Goal: Task Accomplishment & Management: Manage account settings

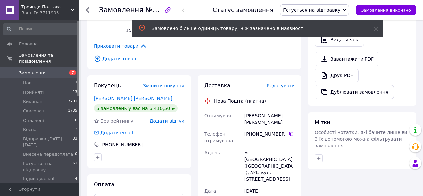
scroll to position [282, 0]
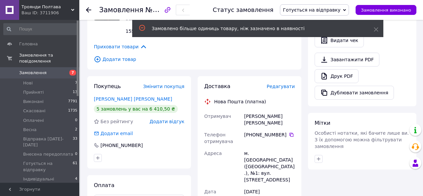
click at [278, 86] on span "Редагувати" at bounding box center [281, 86] width 28 height 5
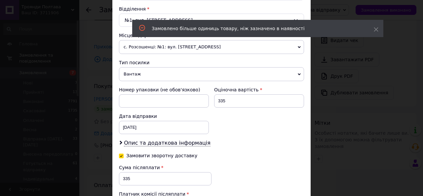
scroll to position [214, 0]
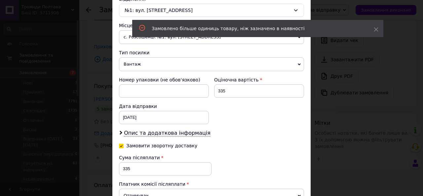
click at [120, 147] on input "Замовити зворотну доставку" at bounding box center [121, 145] width 5 height 5
checkbox input "false"
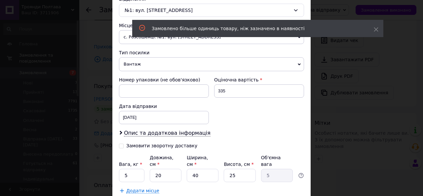
scroll to position [262, 0]
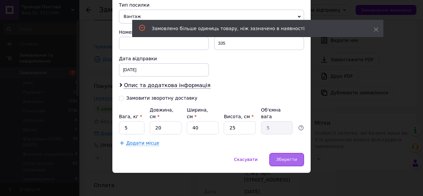
click at [283, 156] on div "Зберегти" at bounding box center [286, 159] width 35 height 13
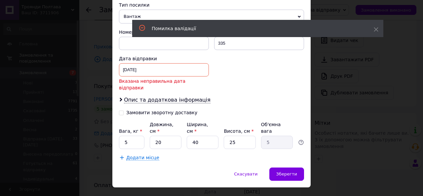
click at [157, 67] on div "[DATE] < 2025 > < Октябрь > Пн Вт Ср Чт Пт Сб Вс 29 30 1 2 3 4 5 6 7 8 9 10 11 …" at bounding box center [164, 69] width 90 height 13
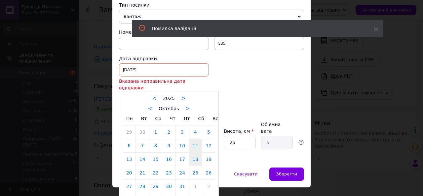
click at [193, 152] on link "18" at bounding box center [195, 158] width 13 height 13
type input "[DATE]"
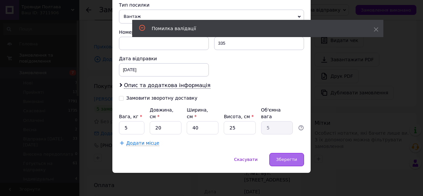
click at [276, 157] on span "Зберегти" at bounding box center [286, 159] width 21 height 5
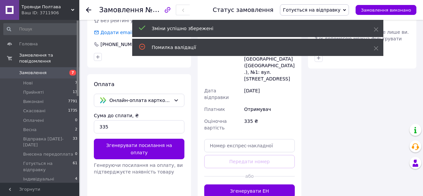
scroll to position [404, 0]
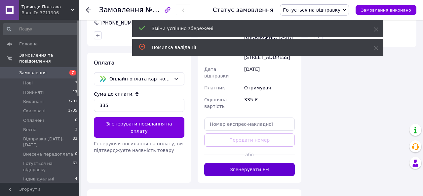
click at [275, 163] on button "Згенерувати ЕН" at bounding box center [249, 169] width 91 height 13
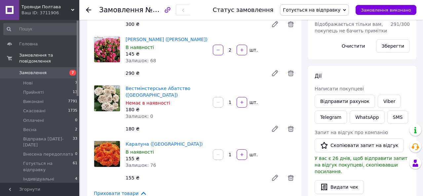
scroll to position [128, 0]
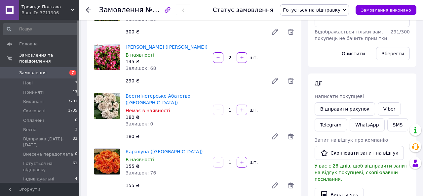
click at [315, 12] on span "Готується на відправку" at bounding box center [312, 9] width 58 height 5
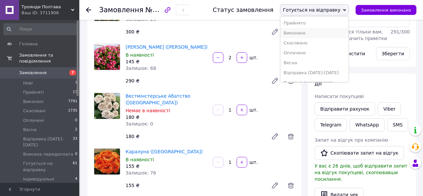
click at [317, 32] on li "Виконано" at bounding box center [314, 33] width 68 height 10
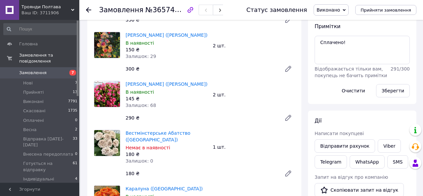
scroll to position [91, 0]
click at [88, 8] on use at bounding box center [88, 9] width 5 height 5
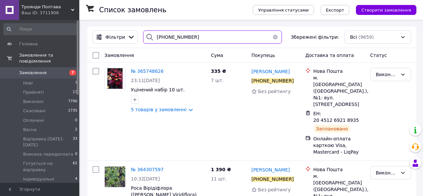
drag, startPoint x: 194, startPoint y: 37, endPoint x: 148, endPoint y: 36, distance: 45.3
click at [148, 36] on div "[PHONE_NUMBER]" at bounding box center [212, 36] width 139 height 13
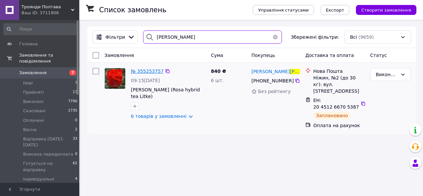
type input "[PERSON_NAME]"
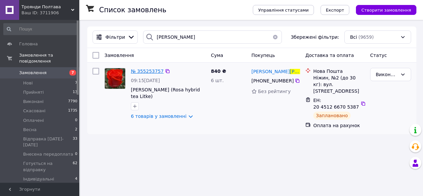
click at [152, 70] on span "№ 355253757" at bounding box center [147, 70] width 33 height 5
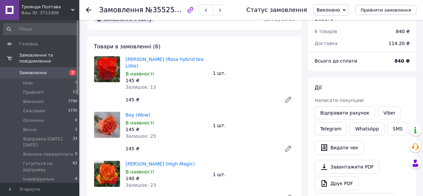
scroll to position [12, 0]
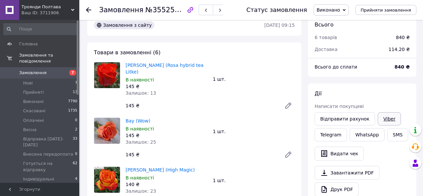
click at [382, 117] on link "Viber" at bounding box center [389, 118] width 23 height 13
click at [87, 9] on icon at bounding box center [88, 9] width 5 height 5
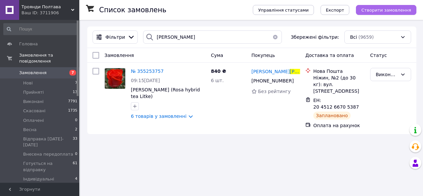
click at [377, 8] on span "Створити замовлення" at bounding box center [386, 10] width 50 height 5
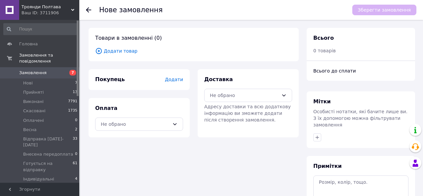
click at [129, 51] on span "Додати товар" at bounding box center [193, 50] width 197 height 7
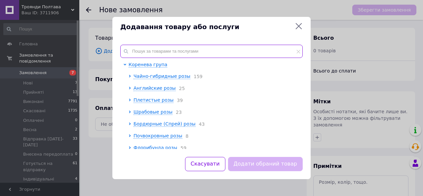
click at [151, 51] on input "text" at bounding box center [211, 51] width 182 height 13
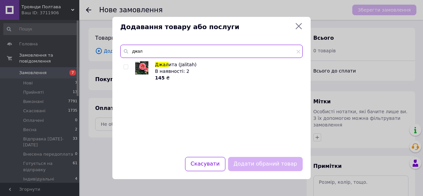
type input "джал"
drag, startPoint x: 125, startPoint y: 66, endPoint x: 181, endPoint y: 108, distance: 70.3
click at [125, 66] on input "checkbox" at bounding box center [126, 67] width 4 height 4
checkbox input "true"
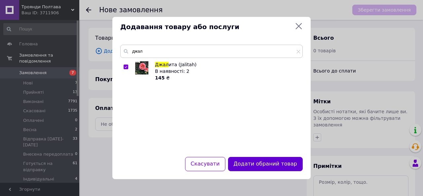
click at [251, 167] on button "Додати обраний товар" at bounding box center [265, 164] width 75 height 14
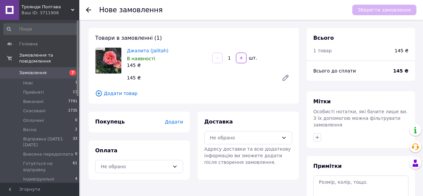
click at [182, 121] on span "Додати" at bounding box center [174, 121] width 18 height 5
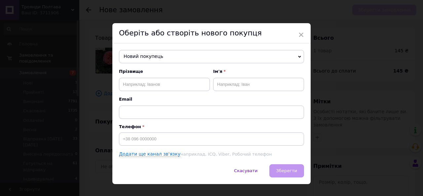
click at [177, 60] on span "Новий покупець" at bounding box center [211, 56] width 185 height 13
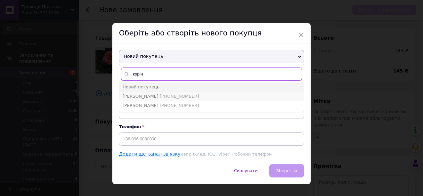
type input "корін"
click at [188, 95] on span "[PHONE_NUMBER]" at bounding box center [179, 96] width 39 height 5
type input "[PERSON_NAME]"
type input "[PHONE_NUMBER]"
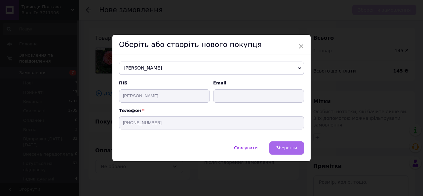
click at [278, 147] on span "Зберегти" at bounding box center [286, 147] width 21 height 5
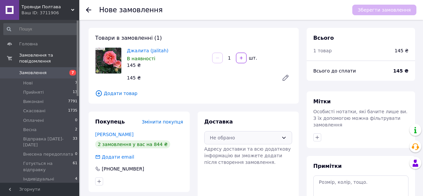
click at [261, 141] on div "Не обрано" at bounding box center [248, 137] width 88 height 13
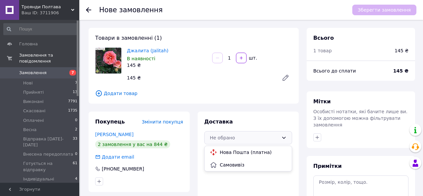
drag, startPoint x: 255, startPoint y: 153, endPoint x: 178, endPoint y: 149, distance: 77.8
click at [255, 153] on span "Нова Пошта (платна)" at bounding box center [253, 152] width 67 height 7
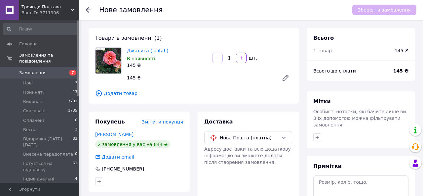
scroll to position [76, 0]
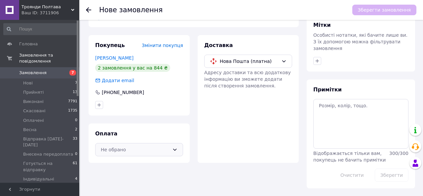
drag, startPoint x: 136, startPoint y: 146, endPoint x: 140, endPoint y: 154, distance: 8.7
click at [136, 146] on div "Не обрано" at bounding box center [135, 149] width 69 height 7
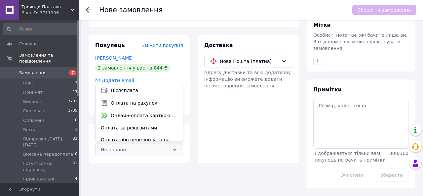
click at [140, 101] on span "Оплата на рахунок" at bounding box center [144, 103] width 67 height 7
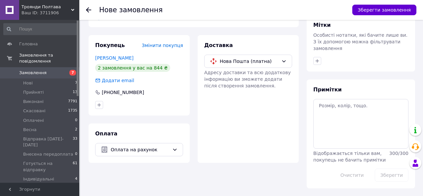
click at [370, 12] on button "Зберегти замовлення" at bounding box center [384, 10] width 64 height 11
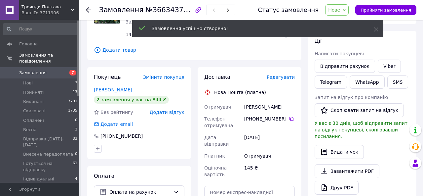
click at [275, 77] on span "Редагувати" at bounding box center [281, 76] width 28 height 5
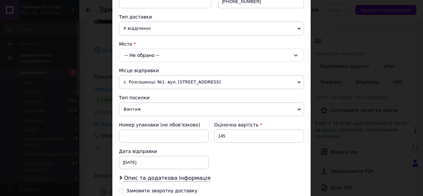
scroll to position [150, 0]
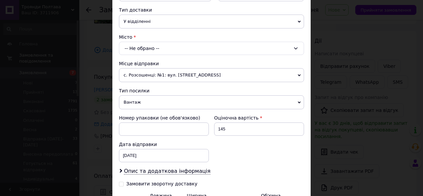
click at [175, 50] on div "-- Не обрано --" at bounding box center [211, 48] width 185 height 13
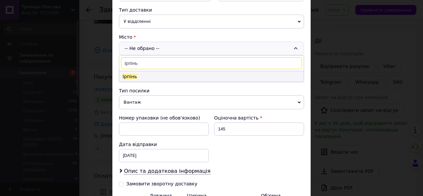
type input "ірпінь"
click at [146, 76] on li "Ірпінь" at bounding box center [211, 76] width 184 height 11
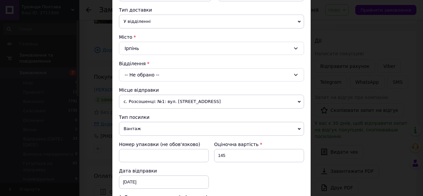
click at [149, 77] on div "-- Не обрано --" at bounding box center [211, 74] width 185 height 13
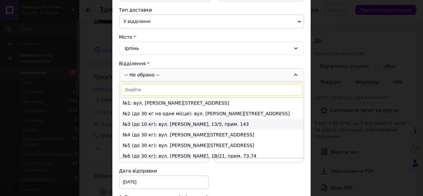
click at [161, 124] on li "№3 (до 10 кг): вул. [PERSON_NAME], 13/5, прим. 143" at bounding box center [211, 124] width 184 height 11
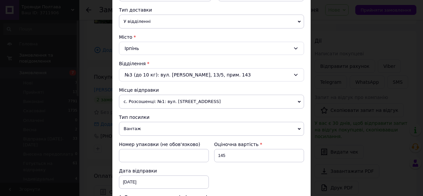
scroll to position [262, 0]
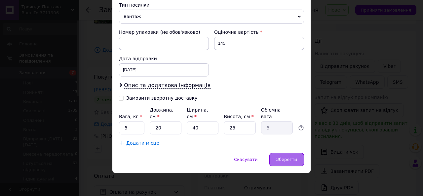
click at [284, 162] on div "Зберегти" at bounding box center [286, 159] width 35 height 13
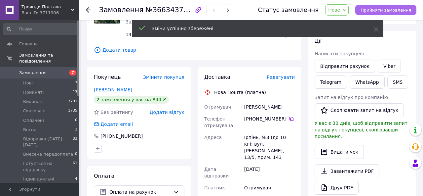
click at [394, 12] on button "Прийняти замовлення" at bounding box center [385, 10] width 61 height 10
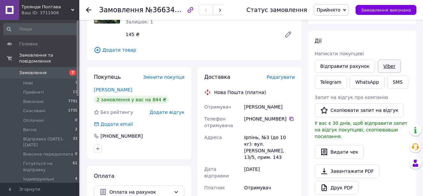
click at [392, 66] on link "Viber" at bounding box center [389, 66] width 23 height 13
drag, startPoint x: 141, startPoint y: 11, endPoint x: 182, endPoint y: 12, distance: 41.7
click at [182, 12] on span "№366343718" at bounding box center [168, 10] width 47 height 8
copy span "№366343718"
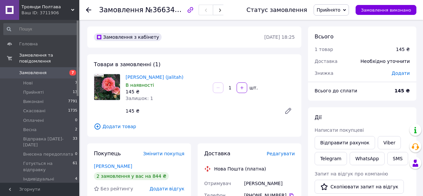
click at [89, 11] on icon at bounding box center [88, 9] width 5 height 5
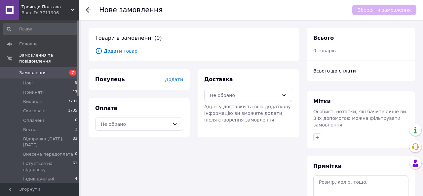
click at [119, 51] on span "Додати товар" at bounding box center [193, 50] width 197 height 7
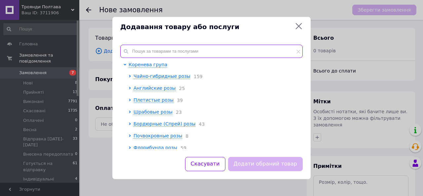
click at [145, 50] on input "text" at bounding box center [211, 51] width 182 height 13
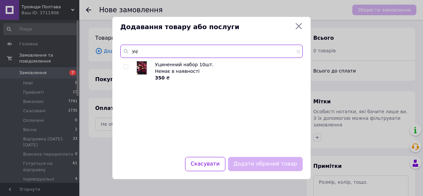
type input "уці"
click at [126, 66] on input "checkbox" at bounding box center [126, 67] width 4 height 4
checkbox input "true"
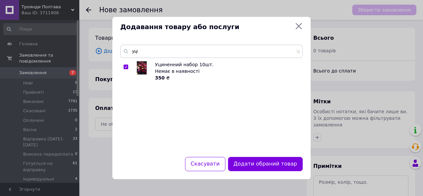
click at [267, 156] on div "Додати обраний товар" at bounding box center [265, 163] width 77 height 17
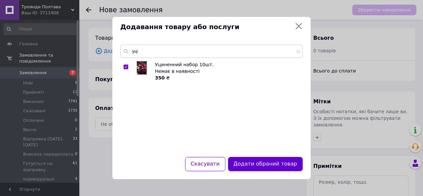
click at [267, 163] on button "Додати обраний товар" at bounding box center [265, 164] width 75 height 14
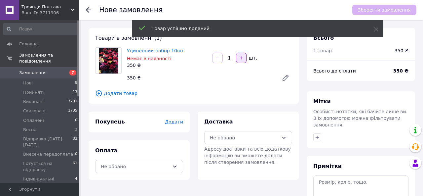
click at [243, 58] on icon "button" at bounding box center [241, 58] width 5 height 5
type input "2"
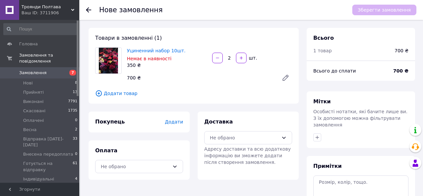
click at [172, 122] on span "Додати" at bounding box center [174, 121] width 18 height 5
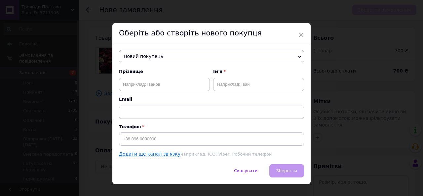
click at [153, 55] on span "Новий покупець" at bounding box center [211, 56] width 185 height 13
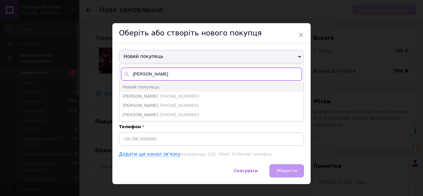
drag, startPoint x: 149, startPoint y: 75, endPoint x: 132, endPoint y: 74, distance: 16.6
click at [131, 75] on input "[PERSON_NAME]" at bounding box center [211, 73] width 181 height 13
paste input "[PHONE_NUMBER]"
type input "[PHONE_NUMBER]"
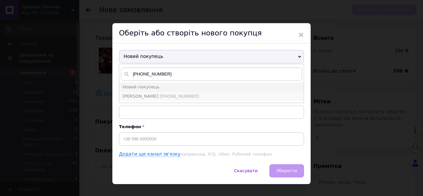
click at [158, 97] on span "[PERSON_NAME]" at bounding box center [141, 96] width 36 height 5
type input "[PERSON_NAME]"
type input "[PHONE_NUMBER]"
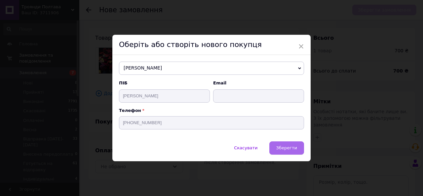
click at [280, 146] on span "Зберегти" at bounding box center [286, 147] width 21 height 5
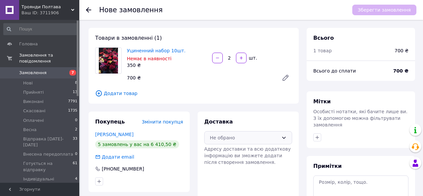
click at [255, 142] on div "Не обрано" at bounding box center [248, 137] width 88 height 13
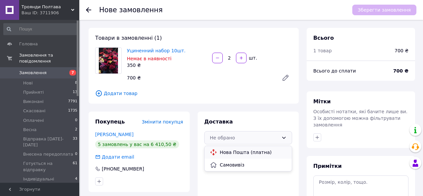
click at [240, 155] on div "Нова Пошта (платна)" at bounding box center [248, 151] width 79 height 7
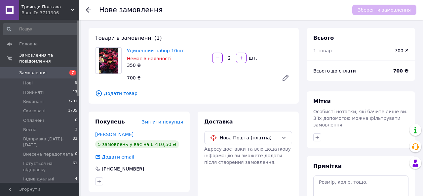
scroll to position [76, 0]
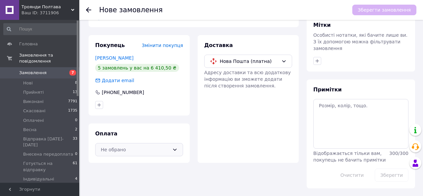
click at [140, 149] on div "Не обрано" at bounding box center [135, 149] width 69 height 7
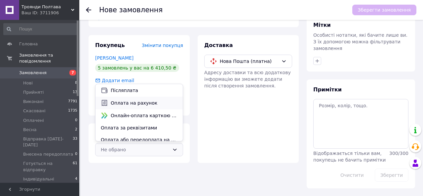
click at [143, 101] on span "Оплата на рахунок" at bounding box center [144, 103] width 67 height 7
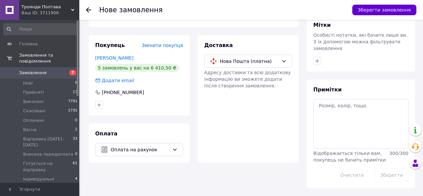
click at [360, 12] on button "Зберегти замовлення" at bounding box center [384, 10] width 64 height 11
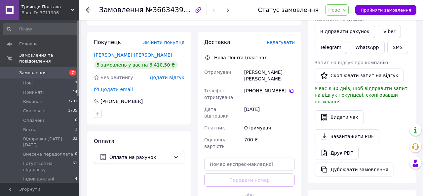
scroll to position [107, 0]
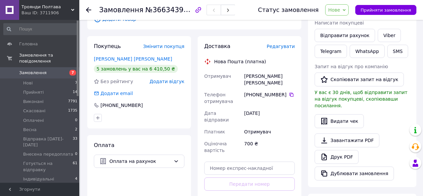
click at [280, 45] on span "Редагувати" at bounding box center [281, 46] width 28 height 5
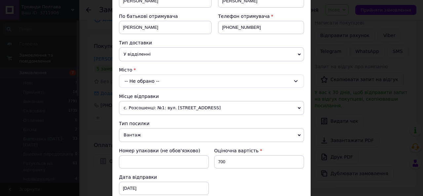
scroll to position [148, 0]
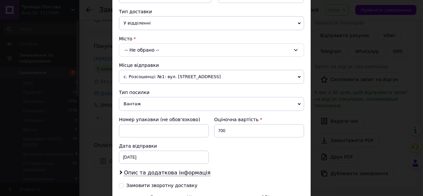
click at [199, 55] on div "-- Не обрано --" at bounding box center [211, 49] width 185 height 13
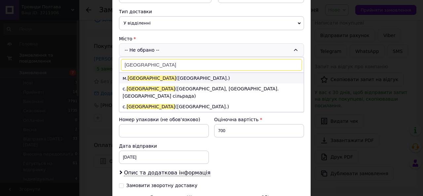
type input "[GEOGRAPHIC_DATA]"
click at [163, 78] on li "м. [GEOGRAPHIC_DATA] ([GEOGRAPHIC_DATA].)" at bounding box center [211, 78] width 184 height 11
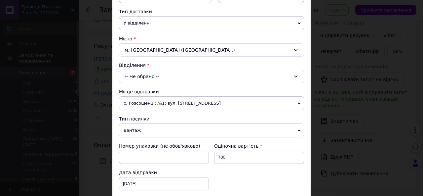
drag, startPoint x: 160, startPoint y: 75, endPoint x: 162, endPoint y: 81, distance: 6.9
click at [160, 75] on div "-- Не обрано --" at bounding box center [211, 76] width 185 height 13
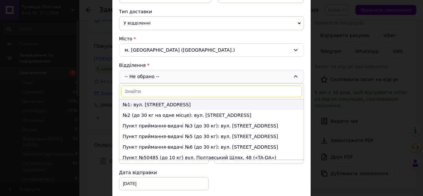
click at [164, 107] on li "№1: вул. [STREET_ADDRESS]" at bounding box center [211, 104] width 184 height 11
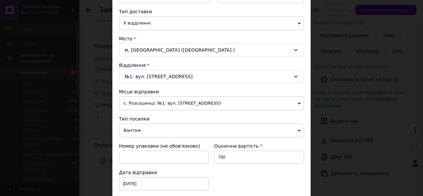
scroll to position [262, 0]
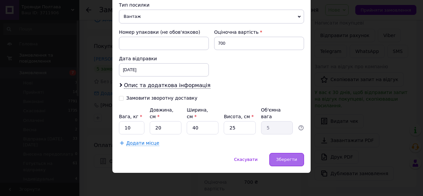
click at [281, 160] on span "Зберегти" at bounding box center [286, 159] width 21 height 5
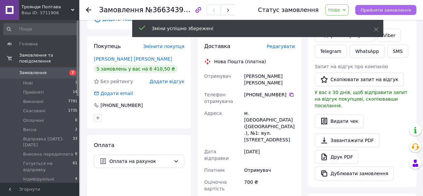
click at [367, 10] on span "Прийняти замовлення" at bounding box center [386, 10] width 51 height 5
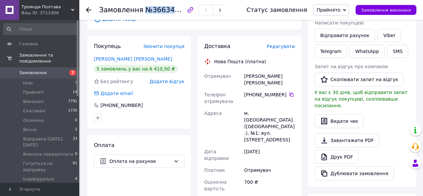
drag, startPoint x: 140, startPoint y: 11, endPoint x: 184, endPoint y: 12, distance: 44.0
click at [184, 12] on span "№366343970" at bounding box center [168, 10] width 47 height 8
copy span "№366343970"
click at [90, 9] on icon at bounding box center [88, 9] width 5 height 5
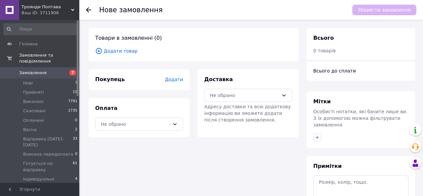
click at [89, 9] on icon at bounding box center [88, 9] width 5 height 5
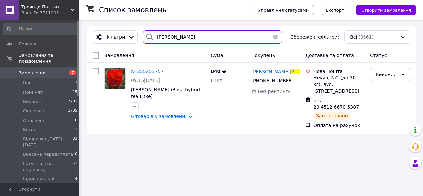
drag, startPoint x: 179, startPoint y: 34, endPoint x: 148, endPoint y: 36, distance: 30.8
click at [148, 36] on div "[PERSON_NAME]" at bounding box center [212, 36] width 139 height 13
paste input "[PHONE_NUMBER]"
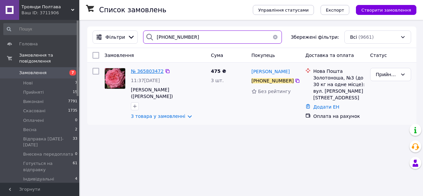
type input "[PHONE_NUMBER]"
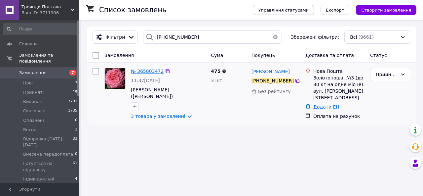
click at [144, 70] on span "№ 365803472" at bounding box center [147, 70] width 33 height 5
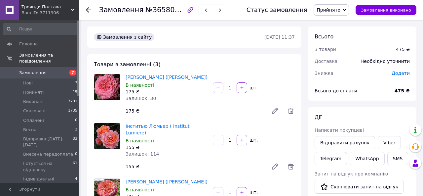
click at [330, 12] on span "Прийнято" at bounding box center [329, 9] width 24 height 5
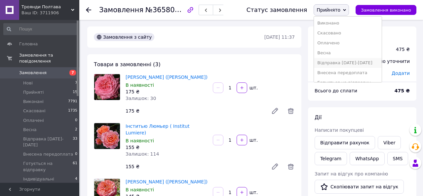
click at [348, 62] on li "Відправка [DATE]-[DATE]" at bounding box center [348, 63] width 68 height 10
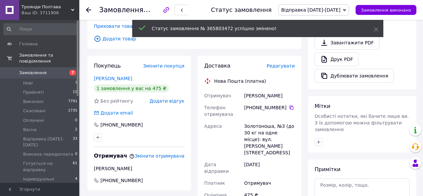
scroll to position [239, 0]
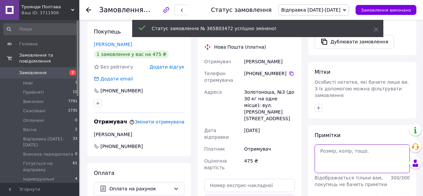
click at [347, 153] on textarea at bounding box center [362, 158] width 95 height 28
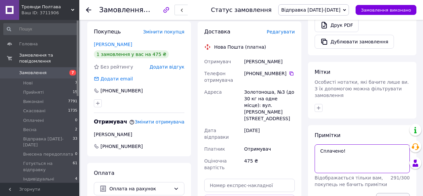
type textarea "Сплачено!"
click at [399, 193] on button "Зберегти" at bounding box center [393, 199] width 34 height 13
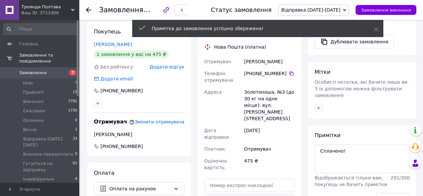
drag, startPoint x: 87, startPoint y: 11, endPoint x: 118, endPoint y: 95, distance: 89.7
click at [87, 11] on icon at bounding box center [88, 9] width 5 height 5
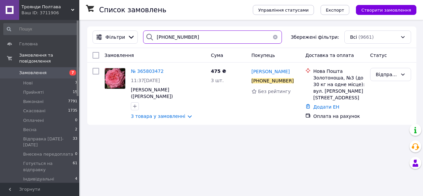
drag, startPoint x: 201, startPoint y: 36, endPoint x: 167, endPoint y: 38, distance: 33.4
click at [152, 35] on div "[PHONE_NUMBER]" at bounding box center [212, 36] width 139 height 13
paste input "668272953"
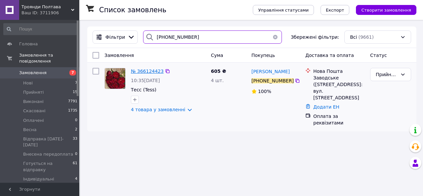
type input "[PHONE_NUMBER]"
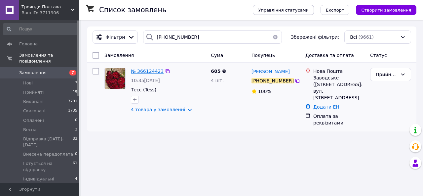
click at [156, 70] on span "№ 366124423" at bounding box center [147, 70] width 33 height 5
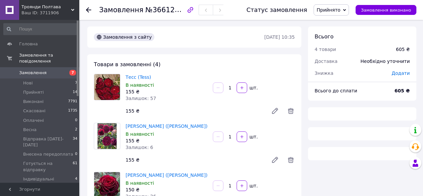
click at [346, 11] on span "Прийнято" at bounding box center [331, 9] width 35 height 11
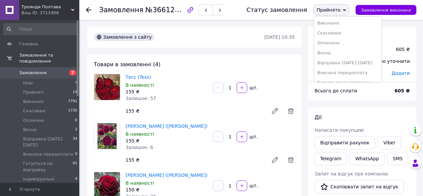
drag, startPoint x: 363, startPoint y: 64, endPoint x: 382, endPoint y: 66, distance: 18.7
click at [363, 64] on li "Відправка [DATE]-[DATE]" at bounding box center [348, 63] width 68 height 10
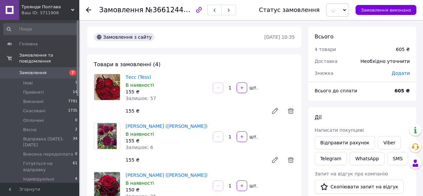
click at [402, 74] on span "Додати" at bounding box center [401, 72] width 18 height 5
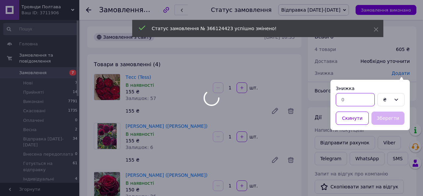
click at [355, 100] on input "text" at bounding box center [355, 99] width 39 height 13
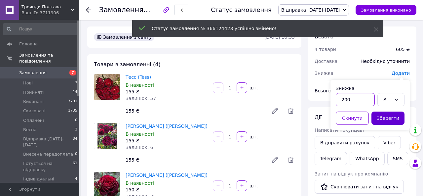
type input "200"
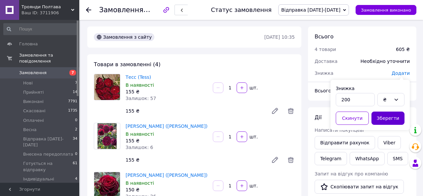
click at [391, 118] on button "Зберегти" at bounding box center [388, 117] width 33 height 13
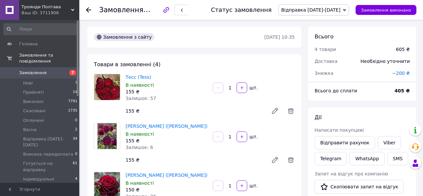
click at [89, 9] on icon at bounding box center [88, 9] width 5 height 5
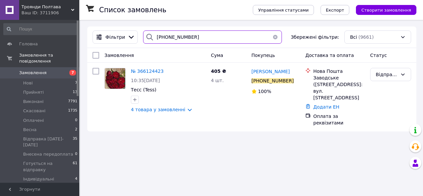
drag, startPoint x: 207, startPoint y: 40, endPoint x: 152, endPoint y: 39, distance: 54.9
click at [152, 39] on div "[PHONE_NUMBER]" at bounding box center [212, 36] width 139 height 13
paste input "958389761"
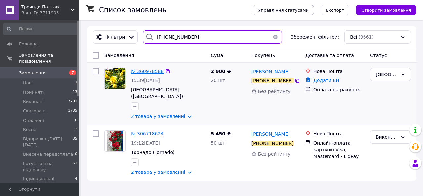
type input "[PHONE_NUMBER]"
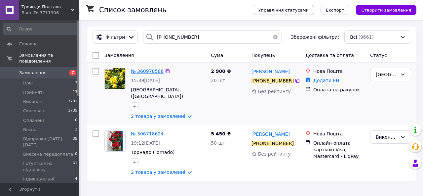
click at [150, 72] on span "№ 360978588" at bounding box center [147, 70] width 33 height 5
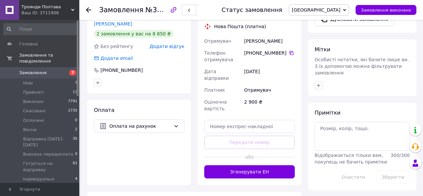
scroll to position [223, 0]
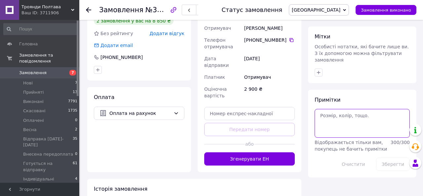
click at [374, 128] on textarea at bounding box center [362, 123] width 95 height 28
type textarea "До сплати 2900 грн. 16.10"
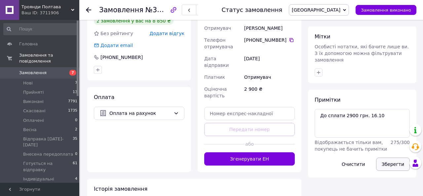
click at [397, 164] on button "Зберегти" at bounding box center [393, 163] width 34 height 13
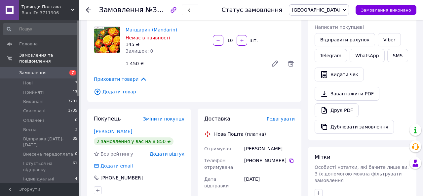
scroll to position [105, 0]
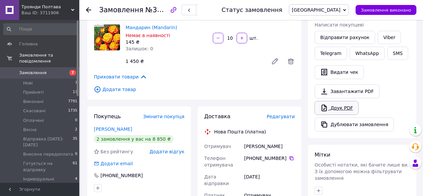
click at [338, 105] on link "Друк PDF" at bounding box center [337, 108] width 44 height 14
click at [330, 9] on span "[GEOGRAPHIC_DATA]" at bounding box center [316, 9] width 49 height 5
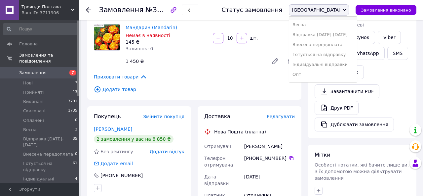
scroll to position [50, 0]
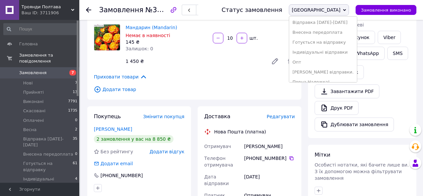
drag, startPoint x: 344, startPoint y: 41, endPoint x: 348, endPoint y: 54, distance: 13.9
click at [344, 41] on li "Готується на відправку" at bounding box center [323, 42] width 68 height 10
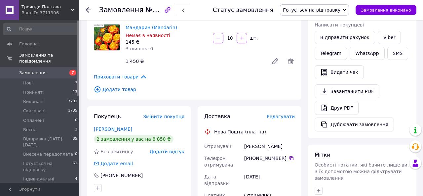
click at [88, 8] on use at bounding box center [88, 9] width 5 height 5
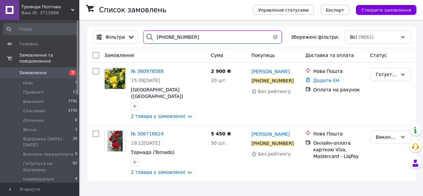
drag, startPoint x: 198, startPoint y: 39, endPoint x: 148, endPoint y: 37, distance: 49.9
click at [148, 37] on div "[PHONE_NUMBER]" at bounding box center [212, 36] width 139 height 13
paste input "358351735"
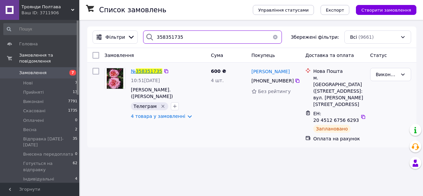
type input "358351735"
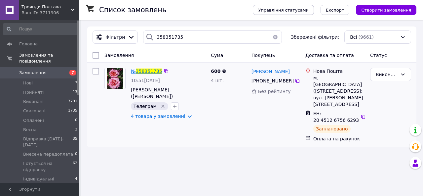
click at [155, 72] on span "358351735" at bounding box center [149, 70] width 26 height 5
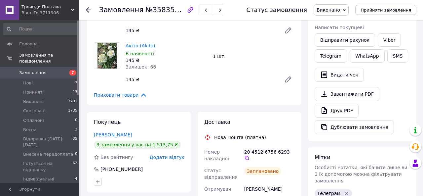
scroll to position [239, 0]
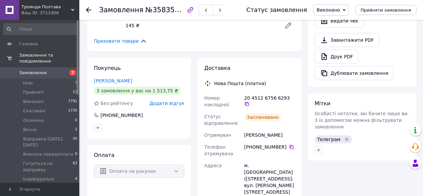
click at [326, 12] on span "Виконано" at bounding box center [328, 9] width 23 height 5
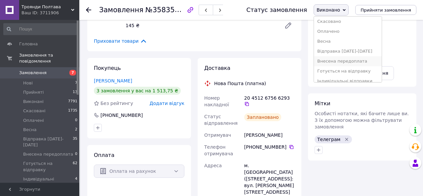
scroll to position [16, 0]
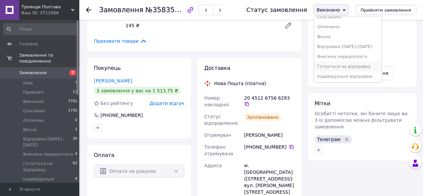
click at [344, 67] on li "Готується на відправку" at bounding box center [348, 66] width 68 height 10
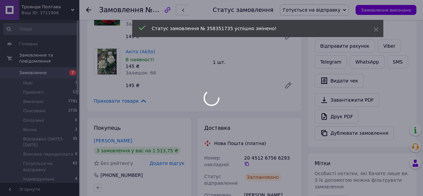
scroll to position [146, 0]
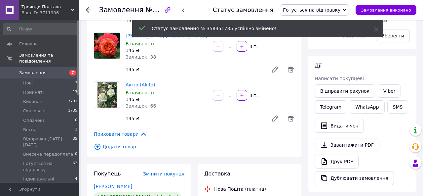
click at [117, 143] on span "Додати товар" at bounding box center [194, 146] width 201 height 7
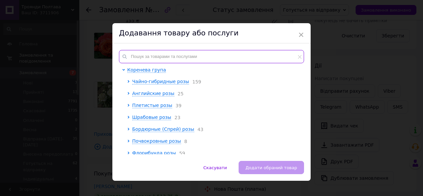
click at [162, 57] on input "text" at bounding box center [211, 56] width 185 height 13
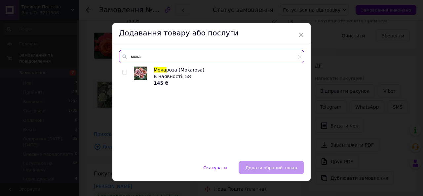
type input "мока"
click at [123, 71] on input "checkbox" at bounding box center [124, 72] width 4 height 4
checkbox input "true"
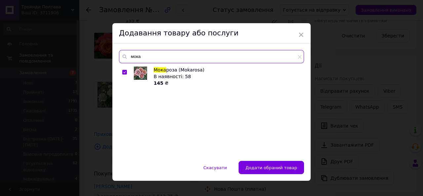
click at [160, 58] on input "мока" at bounding box center [211, 56] width 185 height 13
type input "м"
type input "[PERSON_NAME]"
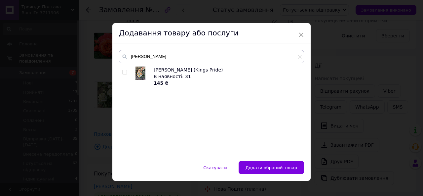
click at [124, 71] on input "checkbox" at bounding box center [124, 72] width 4 height 4
checkbox input "true"
drag, startPoint x: 276, startPoint y: 169, endPoint x: 286, endPoint y: 169, distance: 9.9
click at [276, 169] on span "Додати обрані товари" at bounding box center [272, 167] width 50 height 5
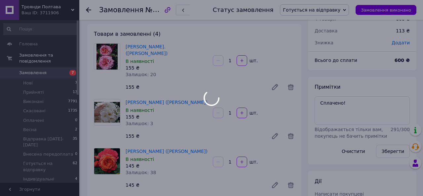
scroll to position [0, 0]
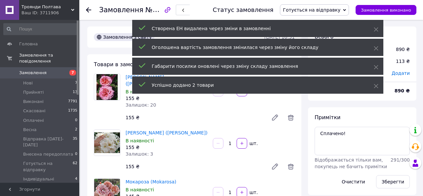
click at [402, 73] on span "Додати" at bounding box center [401, 72] width 18 height 5
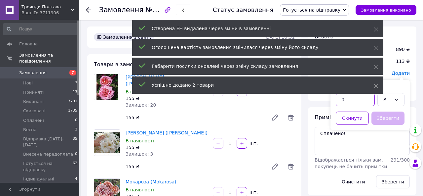
click at [361, 100] on input "text" at bounding box center [355, 99] width 39 height 13
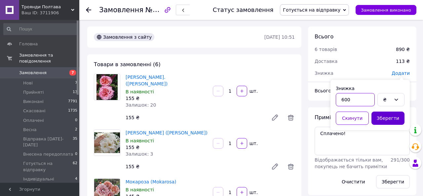
type input "600"
click at [388, 117] on button "Зберегти" at bounding box center [388, 117] width 33 height 13
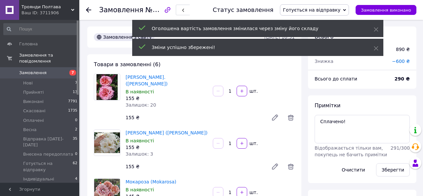
scroll to position [5, 0]
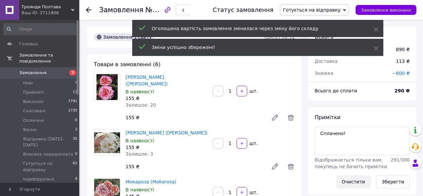
click at [361, 182] on button "Очистити" at bounding box center [353, 181] width 35 height 13
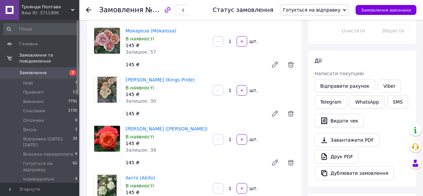
scroll to position [152, 0]
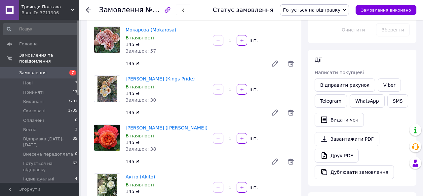
drag, startPoint x: 89, startPoint y: 11, endPoint x: 180, endPoint y: 189, distance: 200.2
click at [89, 11] on icon at bounding box center [88, 9] width 5 height 5
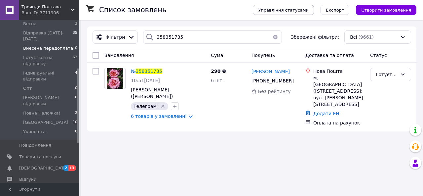
scroll to position [104, 0]
click at [33, 155] on span "Товари та послуги" at bounding box center [40, 158] width 42 height 6
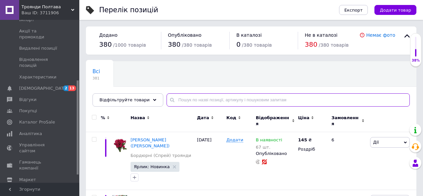
click at [191, 99] on input "text" at bounding box center [288, 99] width 243 height 13
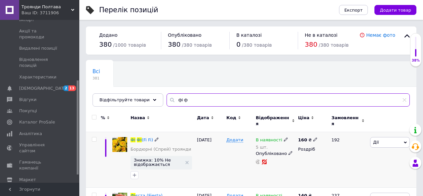
type input "фі ф"
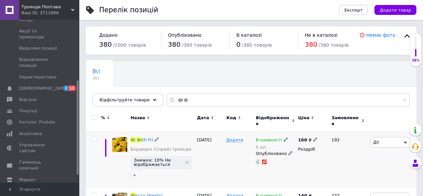
click at [284, 137] on icon at bounding box center [286, 139] width 4 height 4
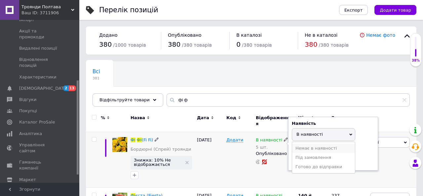
click at [305, 146] on li "Немає в наявності" at bounding box center [323, 147] width 63 height 9
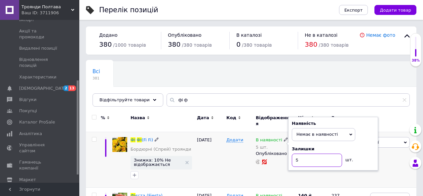
click at [305, 157] on input "5" at bounding box center [317, 159] width 50 height 13
click at [278, 168] on div "В наявності 5 шт. Наявність Немає в наявності В наявності Під замовлення Готово…" at bounding box center [275, 160] width 42 height 56
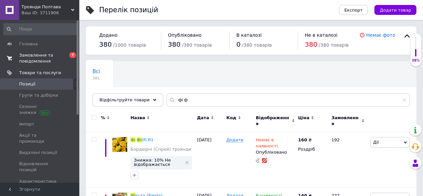
click at [34, 59] on span "Замовлення та повідомлення" at bounding box center [40, 58] width 42 height 12
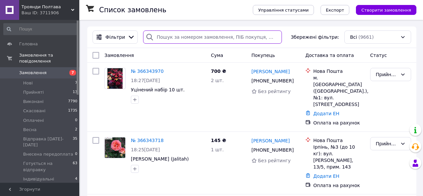
click at [178, 37] on input "search" at bounding box center [212, 36] width 139 height 13
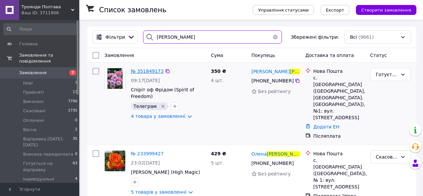
type input "[PERSON_NAME]"
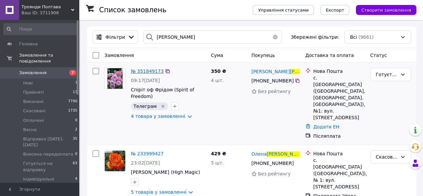
click at [150, 71] on span "№ 351849173" at bounding box center [147, 70] width 33 height 5
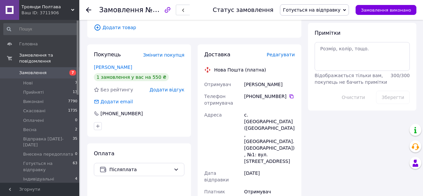
scroll to position [290, 0]
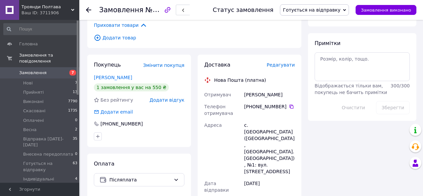
click at [290, 62] on span "Редагувати" at bounding box center [281, 64] width 28 height 5
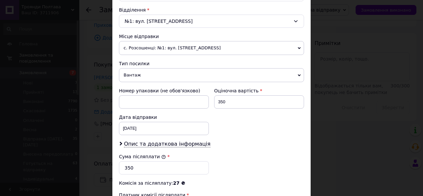
scroll to position [224, 0]
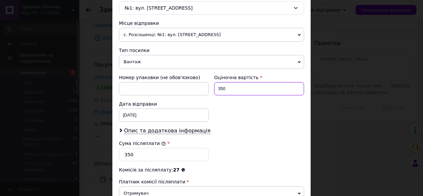
click at [220, 82] on input "350" at bounding box center [259, 88] width 90 height 13
type input "550"
drag, startPoint x: 163, startPoint y: 123, endPoint x: 163, endPoint y: 129, distance: 6.0
click at [163, 127] on span "Опис та додаткова інформація" at bounding box center [167, 130] width 87 height 7
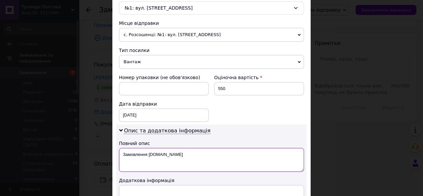
drag, startPoint x: 174, startPoint y: 148, endPoint x: 119, endPoint y: 148, distance: 55.2
click at [119, 148] on textarea "Замовлення [DOMAIN_NAME]" at bounding box center [211, 160] width 185 height 24
drag, startPoint x: 122, startPoint y: 148, endPoint x: 134, endPoint y: 153, distance: 12.9
click at [134, 153] on textarea "Саджанці від " Троянд Полтави"" at bounding box center [211, 160] width 185 height 24
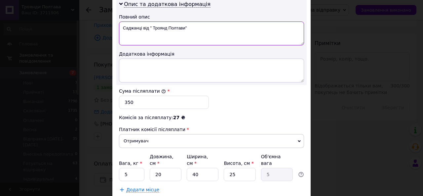
scroll to position [389, 0]
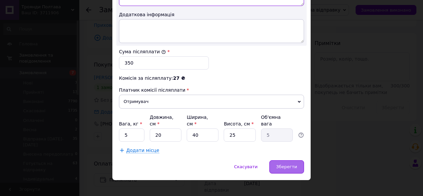
type textarea "Саджанці від " Троянд Полтави""
click at [294, 164] on span "Зберегти" at bounding box center [286, 166] width 21 height 5
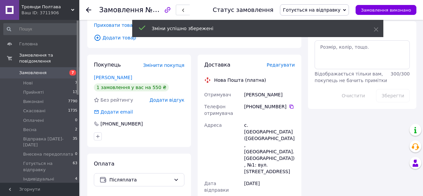
scroll to position [4, 0]
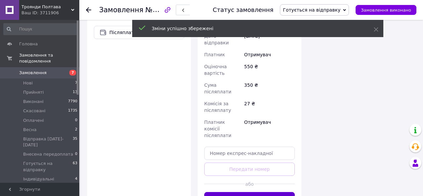
click at [276, 192] on button "Згенерувати ЕН" at bounding box center [249, 198] width 91 height 13
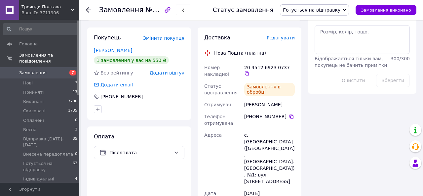
scroll to position [20, 0]
click at [314, 8] on span "Готується на відправку" at bounding box center [312, 9] width 58 height 5
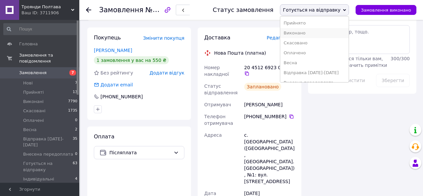
click at [308, 33] on li "Виконано" at bounding box center [314, 33] width 68 height 10
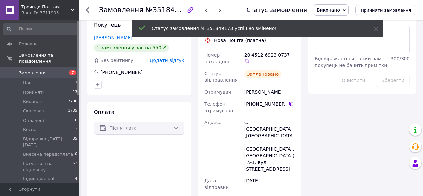
click at [89, 10] on use at bounding box center [88, 9] width 5 height 5
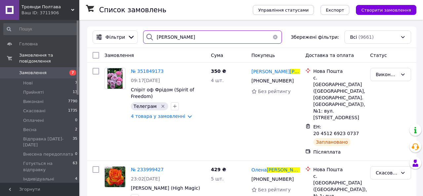
drag, startPoint x: 177, startPoint y: 40, endPoint x: 146, endPoint y: 38, distance: 31.5
click at [146, 38] on div "[PERSON_NAME]" at bounding box center [212, 36] width 139 height 13
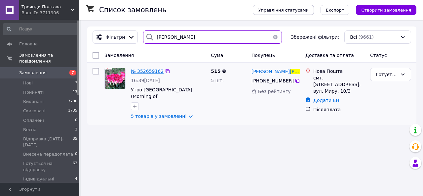
type input "[PERSON_NAME]"
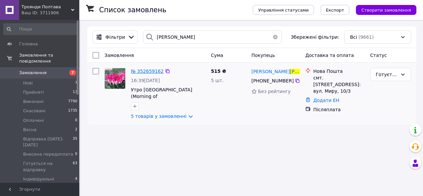
click at [153, 72] on span "№ 352659162" at bounding box center [147, 70] width 33 height 5
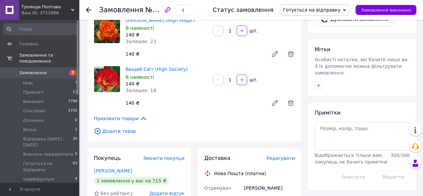
scroll to position [253, 0]
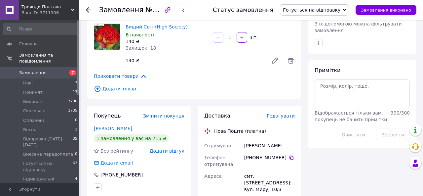
click at [274, 113] on span "Редагувати" at bounding box center [281, 115] width 28 height 5
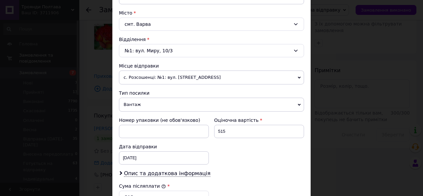
scroll to position [188, 0]
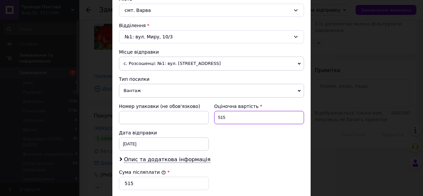
click at [219, 117] on input "515" at bounding box center [259, 117] width 90 height 13
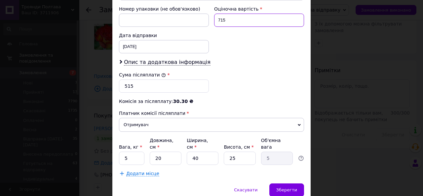
scroll to position [315, 0]
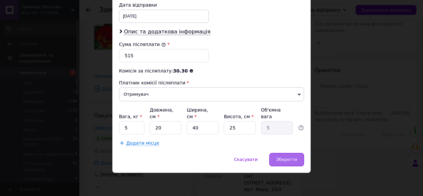
type input "715"
click at [278, 161] on span "Зберегти" at bounding box center [286, 159] width 21 height 5
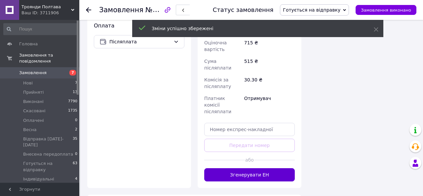
click at [271, 168] on button "Згенерувати ЕН" at bounding box center [249, 174] width 91 height 13
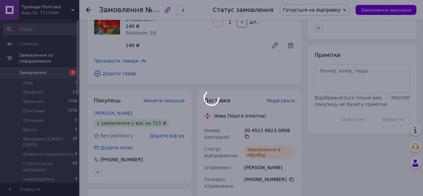
scroll to position [267, 0]
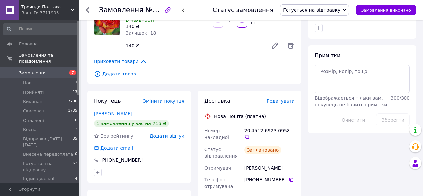
click at [320, 14] on span "Готується на відправку" at bounding box center [314, 9] width 69 height 11
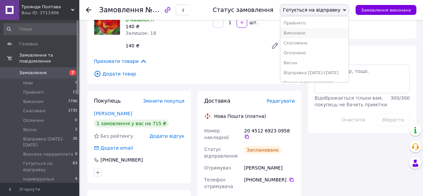
click at [317, 32] on li "Виконано" at bounding box center [314, 33] width 68 height 10
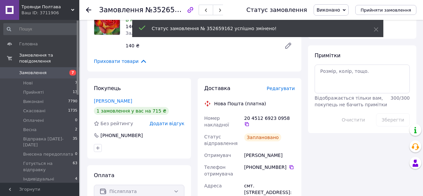
click at [87, 9] on use at bounding box center [88, 9] width 5 height 5
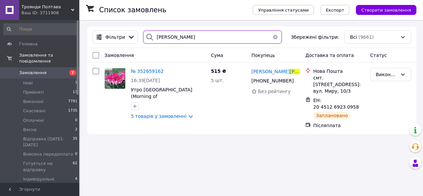
drag, startPoint x: 177, startPoint y: 34, endPoint x: 147, endPoint y: 36, distance: 29.1
click at [147, 36] on div "[PERSON_NAME]" at bounding box center [212, 36] width 139 height 13
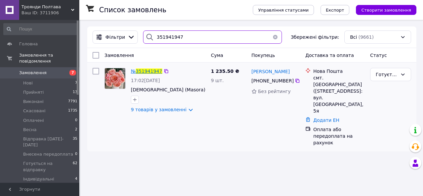
type input "351941947"
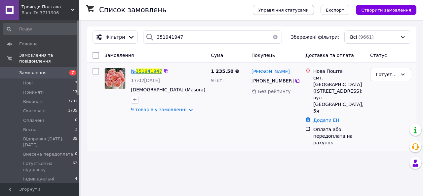
click at [151, 71] on span "351941947" at bounding box center [149, 70] width 26 height 5
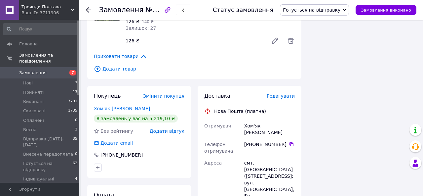
scroll to position [537, 0]
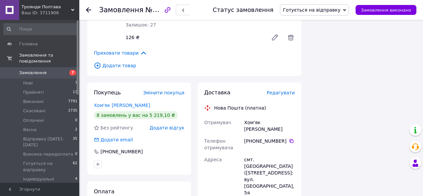
click at [291, 90] on span "Редагувати" at bounding box center [281, 92] width 28 height 5
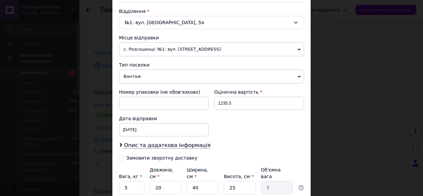
scroll to position [219, 0]
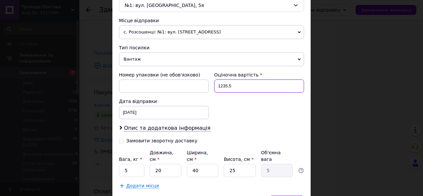
click at [233, 86] on input "1235.5" at bounding box center [259, 85] width 90 height 13
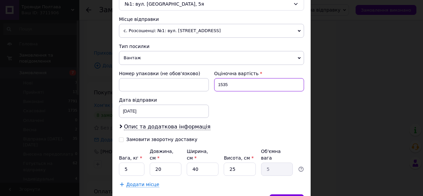
scroll to position [221, 0]
type input "1535"
click at [122, 139] on input "Замовити зворотну доставку" at bounding box center [121, 138] width 5 height 5
checkbox input "true"
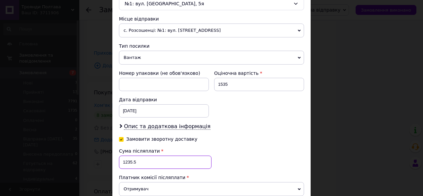
click at [141, 162] on input "1235.5" at bounding box center [165, 161] width 93 height 13
type input "1235"
drag, startPoint x: 140, startPoint y: 128, endPoint x: 138, endPoint y: 133, distance: 5.6
click at [140, 128] on span "Опис та додаткова інформація" at bounding box center [167, 126] width 87 height 7
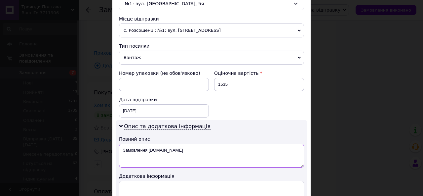
drag, startPoint x: 122, startPoint y: 148, endPoint x: 132, endPoint y: 157, distance: 13.1
click at [132, 157] on textarea "Замовлення [DOMAIN_NAME]" at bounding box center [211, 155] width 185 height 24
paste textarea "аджанці від " Троянд Полтави""
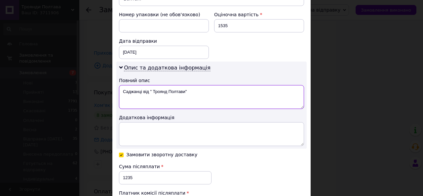
scroll to position [403, 0]
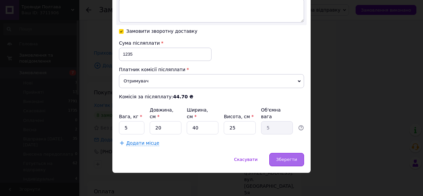
type textarea "Саджанці від " Троянд Полтави""
click at [284, 158] on span "Зберегти" at bounding box center [286, 159] width 21 height 5
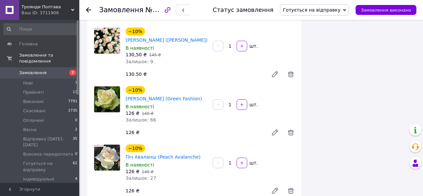
scroll to position [381, 0]
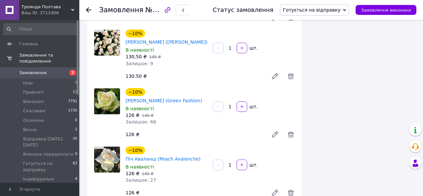
drag, startPoint x: 311, startPoint y: 9, endPoint x: 312, endPoint y: 14, distance: 5.1
click at [311, 9] on span "Готується на відправку" at bounding box center [312, 9] width 58 height 5
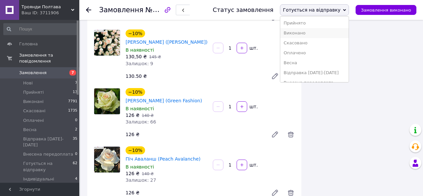
click at [311, 32] on li "Виконано" at bounding box center [314, 33] width 68 height 10
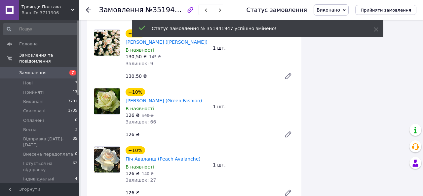
click at [89, 10] on use at bounding box center [88, 9] width 5 height 5
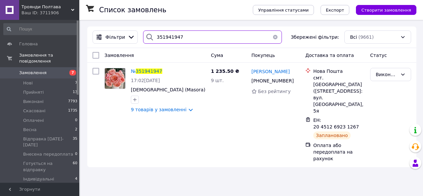
drag, startPoint x: 182, startPoint y: 39, endPoint x: 147, endPoint y: 37, distance: 34.7
click at [147, 37] on div "351941947" at bounding box center [212, 36] width 139 height 13
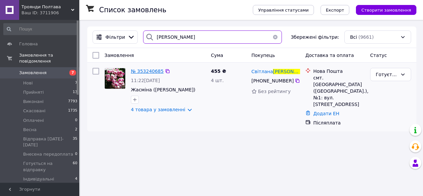
type input "[PERSON_NAME]"
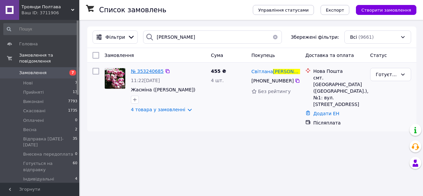
click at [155, 71] on span "№ 353240685" at bounding box center [147, 70] width 33 height 5
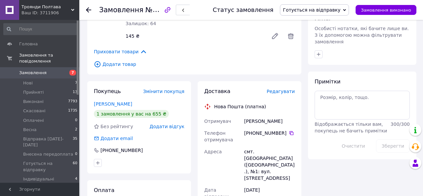
scroll to position [243, 0]
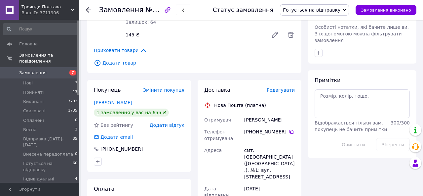
click at [285, 87] on span "Редагувати" at bounding box center [281, 89] width 28 height 5
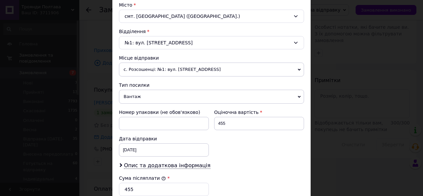
scroll to position [204, 0]
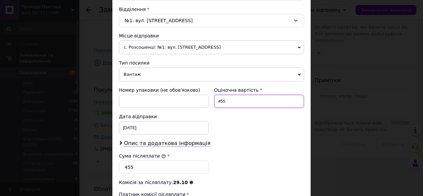
click at [220, 101] on input "455" at bounding box center [259, 101] width 90 height 13
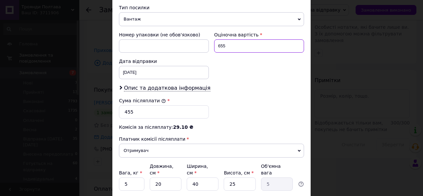
scroll to position [268, 0]
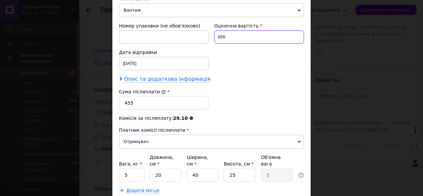
type input "655"
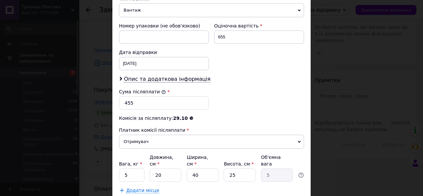
drag, startPoint x: 141, startPoint y: 77, endPoint x: 141, endPoint y: 83, distance: 6.3
click at [141, 77] on span "Опис та додаткова інформація" at bounding box center [167, 79] width 87 height 7
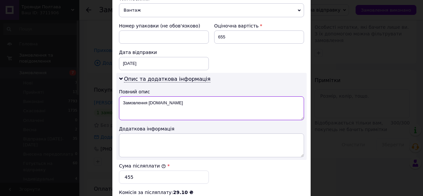
drag, startPoint x: 122, startPoint y: 104, endPoint x: 164, endPoint y: 103, distance: 42.7
click at [169, 110] on textarea "Замовлення [DOMAIN_NAME]" at bounding box center [211, 108] width 185 height 24
paste textarea "аджанці від " Троянд Полтави""
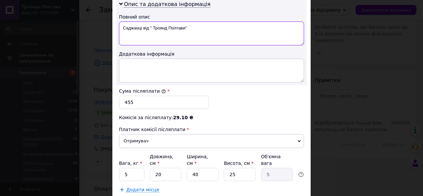
scroll to position [389, 0]
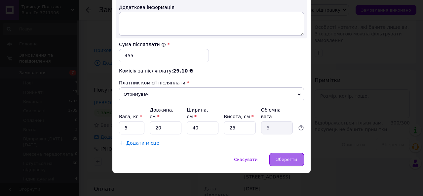
type textarea "Саджанці від " Троянд Полтави""
click at [278, 162] on div "Зберегти" at bounding box center [286, 159] width 35 height 13
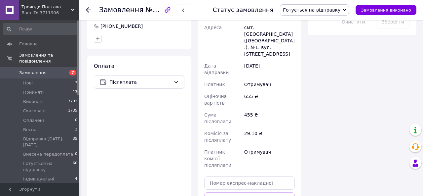
scroll to position [407, 0]
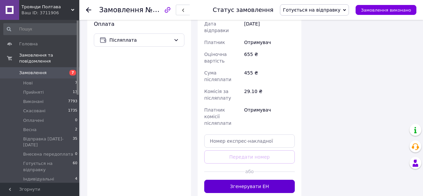
click at [268, 180] on button "Згенерувати ЕН" at bounding box center [249, 186] width 91 height 13
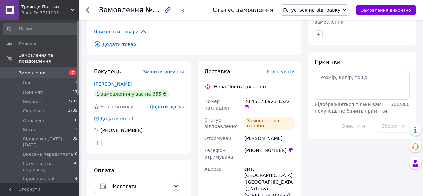
scroll to position [4, 0]
click at [332, 9] on span "Готується на відправку" at bounding box center [312, 9] width 58 height 5
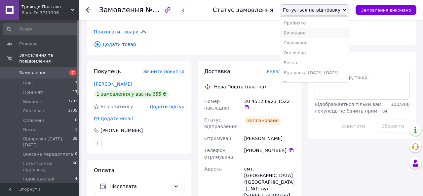
click at [323, 32] on li "Виконано" at bounding box center [314, 33] width 68 height 10
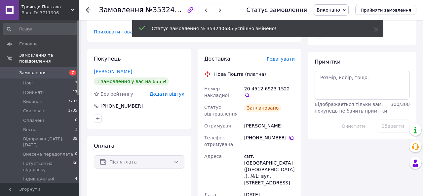
click at [90, 11] on icon at bounding box center [88, 9] width 5 height 5
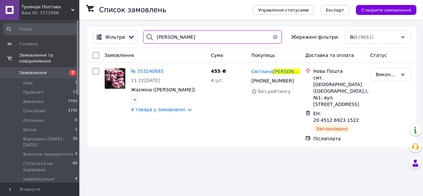
drag, startPoint x: 183, startPoint y: 37, endPoint x: 152, endPoint y: 38, distance: 30.8
click at [152, 38] on div "[PERSON_NAME]" at bounding box center [212, 36] width 139 height 13
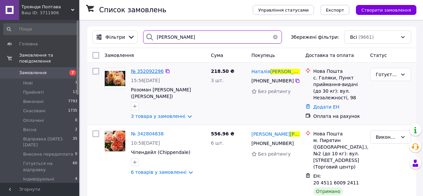
type input "[PERSON_NAME]"
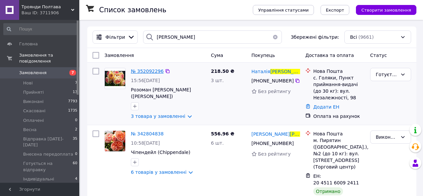
click at [157, 72] on span "№ 352092296" at bounding box center [147, 70] width 33 height 5
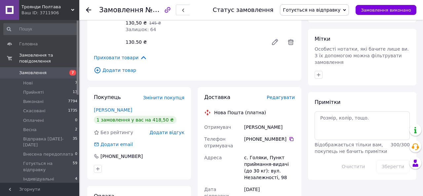
scroll to position [222, 0]
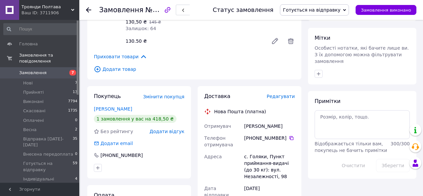
click at [275, 94] on span "Редагувати" at bounding box center [281, 96] width 28 height 5
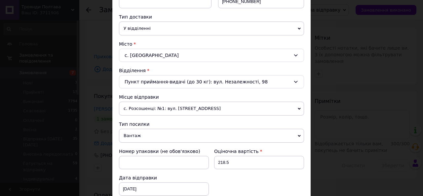
scroll to position [160, 0]
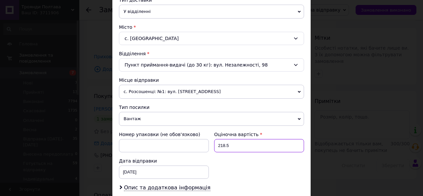
drag, startPoint x: 230, startPoint y: 148, endPoint x: 215, endPoint y: 147, distance: 15.2
click at [215, 147] on input "218.5" at bounding box center [259, 145] width 90 height 13
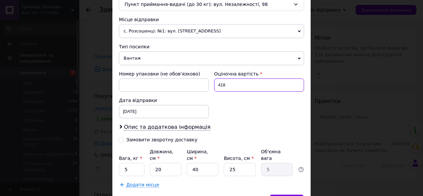
scroll to position [262, 0]
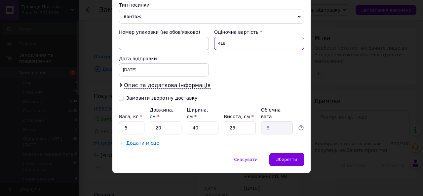
type input "418"
click at [121, 98] on input "Замовити зворотну доставку" at bounding box center [121, 97] width 5 height 5
checkbox input "true"
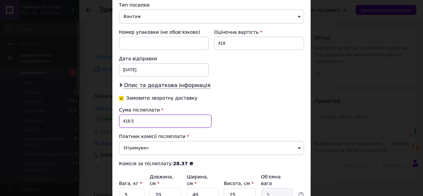
click at [139, 121] on input "418.5" at bounding box center [165, 120] width 93 height 13
type input "4"
type input "218"
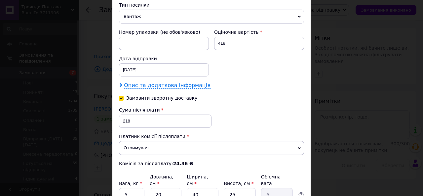
click at [151, 86] on span "Опис та додаткова інформація" at bounding box center [167, 85] width 87 height 7
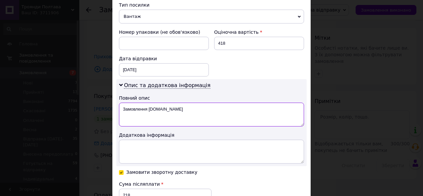
drag, startPoint x: 121, startPoint y: 107, endPoint x: 130, endPoint y: 111, distance: 10.3
click at [130, 116] on textarea "Замовлення [DOMAIN_NAME]" at bounding box center [211, 114] width 185 height 24
paste textarea "аджанці від " Троянд Полтави""
type textarea "Саджанці від " Троянд Полтави""
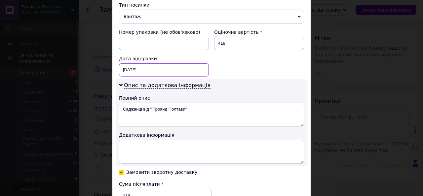
click at [137, 71] on div "[DATE] < 2025 > < Июль > Пн Вт Ср Чт Пт Сб Вс 30 1 2 3 4 5 6 7 8 9 10 11 12 13 …" at bounding box center [164, 69] width 90 height 13
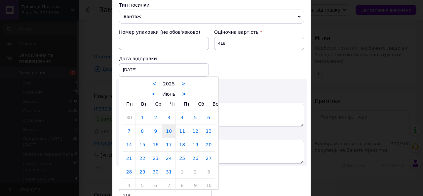
click at [182, 96] on link ">" at bounding box center [184, 94] width 4 height 6
click at [184, 95] on link ">" at bounding box center [186, 94] width 4 height 6
click at [187, 95] on link ">" at bounding box center [189, 94] width 4 height 6
click at [184, 146] on link "17" at bounding box center [182, 144] width 13 height 13
type input "[DATE]"
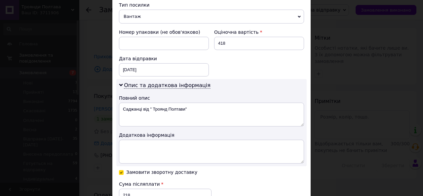
scroll to position [403, 0]
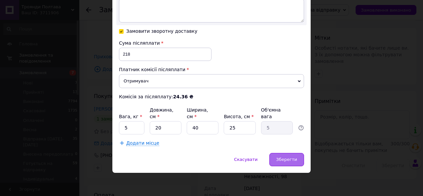
click at [276, 162] on div "Зберегти" at bounding box center [286, 159] width 35 height 13
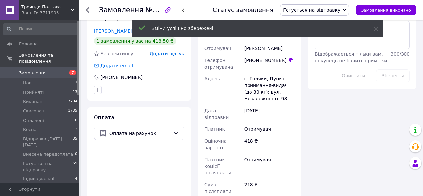
scroll to position [1, 0]
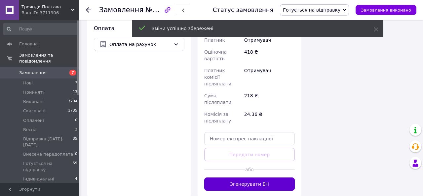
click at [265, 177] on button "Згенерувати ЕН" at bounding box center [249, 183] width 91 height 13
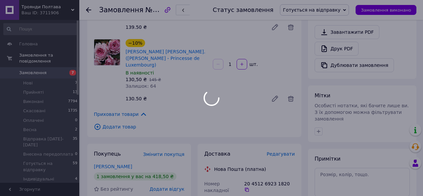
scroll to position [17, 0]
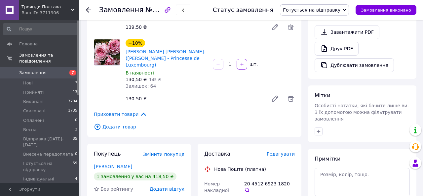
click at [318, 11] on span "Готується на відправку" at bounding box center [312, 9] width 58 height 5
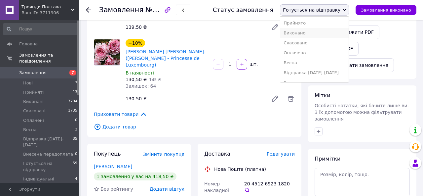
click at [323, 31] on li "Виконано" at bounding box center [314, 33] width 68 height 10
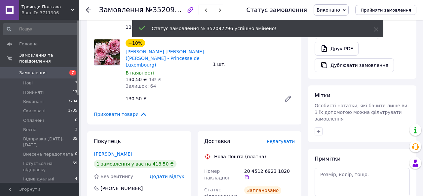
scroll to position [162, 0]
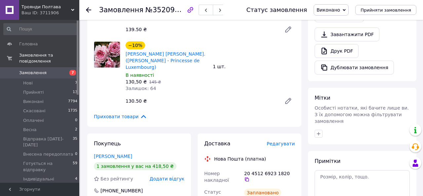
click at [88, 10] on use at bounding box center [88, 9] width 5 height 5
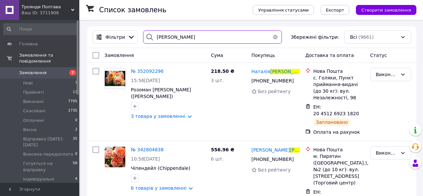
drag, startPoint x: 191, startPoint y: 39, endPoint x: 151, endPoint y: 38, distance: 39.7
click at [151, 38] on div "[PERSON_NAME]" at bounding box center [212, 36] width 139 height 13
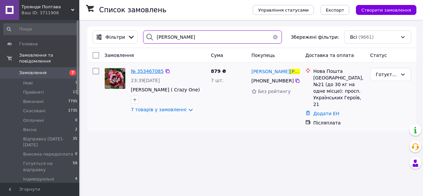
type input "[PERSON_NAME]"
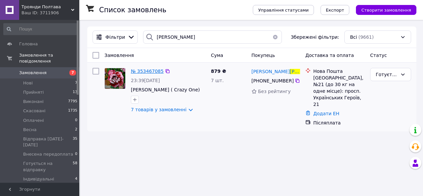
click at [146, 71] on span "№ 353467085" at bounding box center [147, 70] width 33 height 5
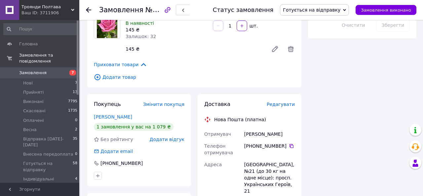
scroll to position [368, 0]
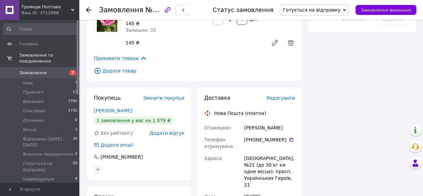
click at [278, 95] on span "Редагувати" at bounding box center [281, 97] width 28 height 5
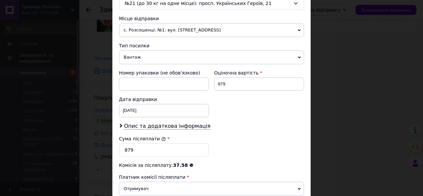
scroll to position [237, 0]
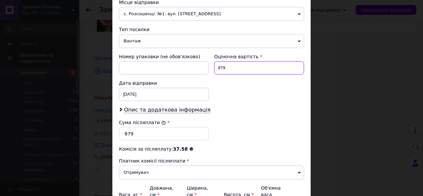
click at [220, 69] on input "879" at bounding box center [259, 67] width 90 height 13
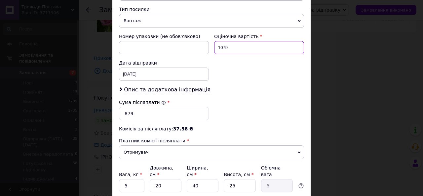
scroll to position [315, 0]
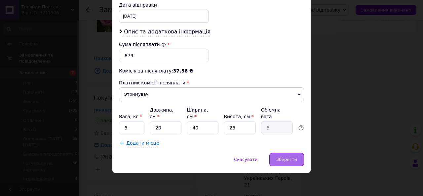
type input "1079"
click at [287, 161] on span "Зберегти" at bounding box center [286, 159] width 21 height 5
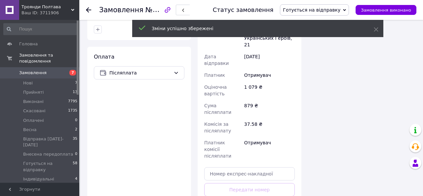
scroll to position [514, 0]
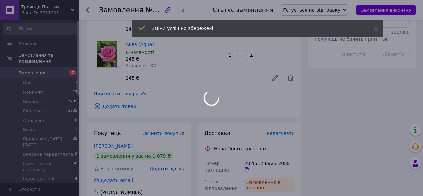
scroll to position [330, 0]
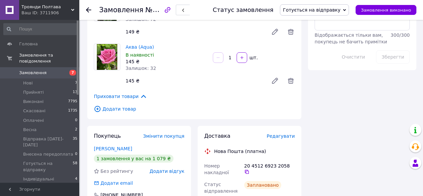
click at [308, 11] on span "Готується на відправку" at bounding box center [312, 9] width 58 height 5
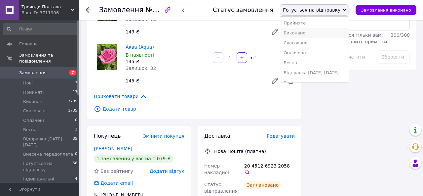
click at [313, 32] on li "Виконано" at bounding box center [314, 33] width 68 height 10
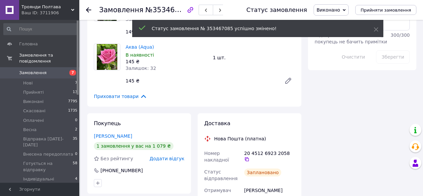
scroll to position [4, 0]
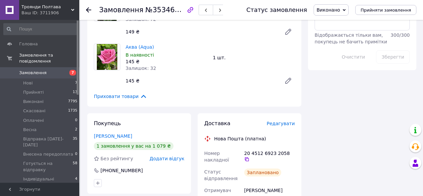
click at [88, 8] on use at bounding box center [88, 9] width 5 height 5
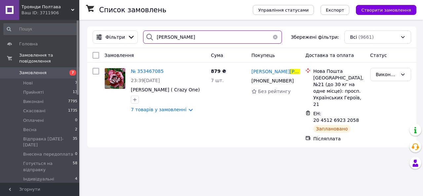
drag, startPoint x: 179, startPoint y: 37, endPoint x: 153, endPoint y: 36, distance: 25.5
click at [153, 36] on div "[PERSON_NAME]" at bounding box center [212, 36] width 139 height 13
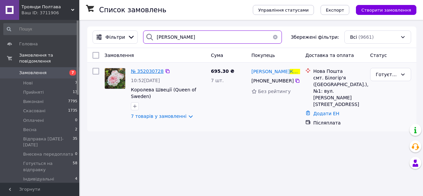
type input "[PERSON_NAME]"
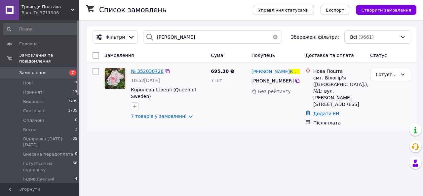
click at [155, 72] on span "№ 352030728" at bounding box center [147, 70] width 33 height 5
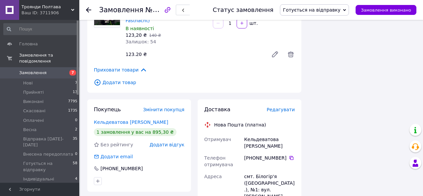
scroll to position [418, 0]
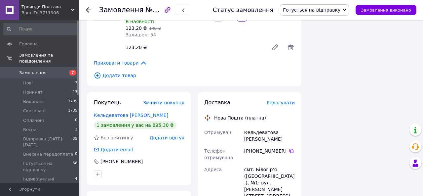
click at [279, 100] on span "Редагувати" at bounding box center [281, 102] width 28 height 5
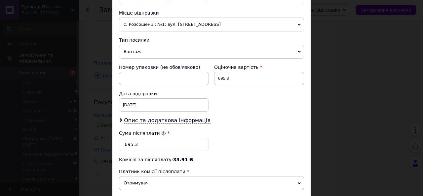
scroll to position [239, 0]
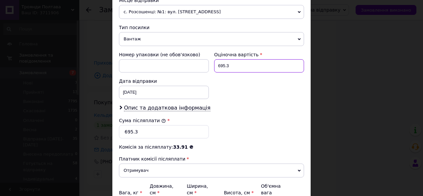
drag, startPoint x: 233, startPoint y: 65, endPoint x: 215, endPoint y: 65, distance: 18.2
click at [215, 65] on input "695.3" at bounding box center [259, 65] width 90 height 13
type input "895"
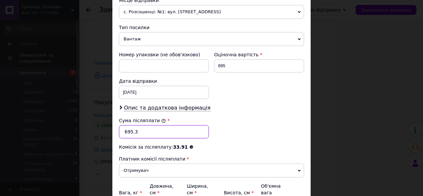
click at [139, 131] on input "695.3" at bounding box center [164, 131] width 90 height 13
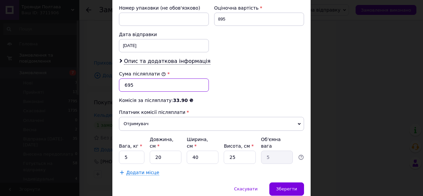
scroll to position [315, 0]
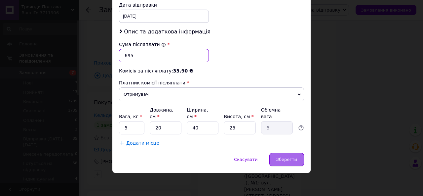
type input "695"
click at [292, 157] on span "Зберегти" at bounding box center [286, 159] width 21 height 5
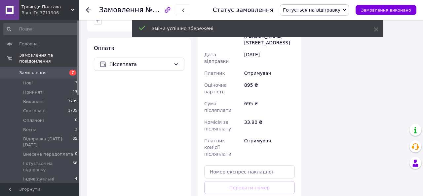
scroll to position [572, 0]
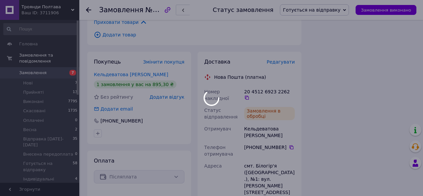
scroll to position [4, 0]
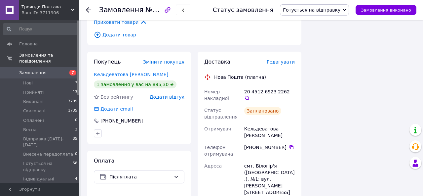
click at [317, 10] on span "Готується на відправку" at bounding box center [312, 9] width 58 height 5
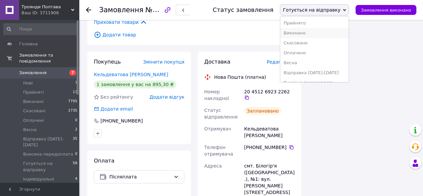
click at [315, 32] on li "Виконано" at bounding box center [314, 33] width 68 height 10
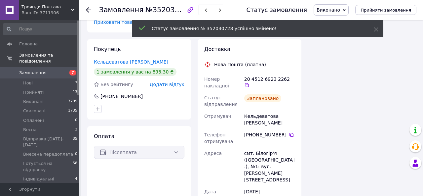
scroll to position [20, 0]
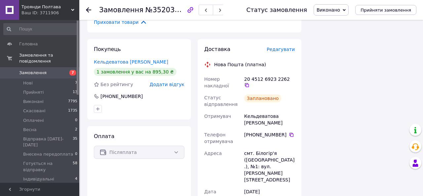
click at [88, 11] on icon at bounding box center [88, 9] width 5 height 5
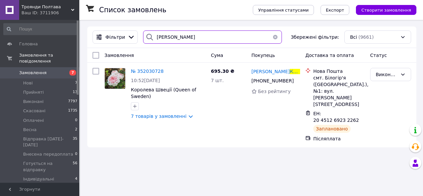
drag, startPoint x: 189, startPoint y: 38, endPoint x: 151, endPoint y: 39, distance: 37.7
click at [151, 39] on div "[PERSON_NAME]" at bounding box center [212, 36] width 139 height 13
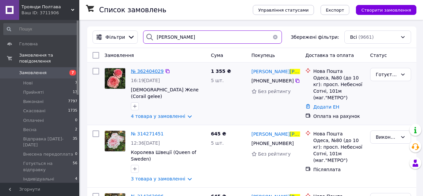
type input "[PERSON_NAME]"
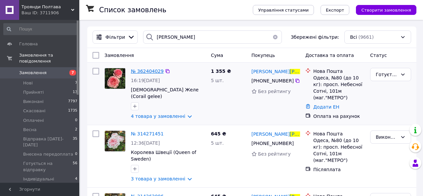
click at [153, 72] on span "№ 362404029" at bounding box center [147, 70] width 33 height 5
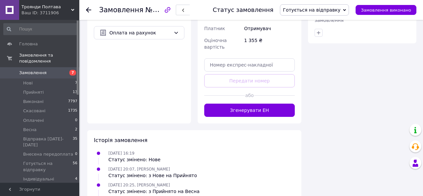
scroll to position [417, 0]
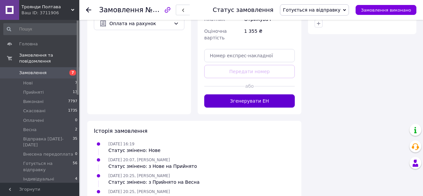
click at [259, 94] on button "Згенерувати ЕН" at bounding box center [249, 100] width 91 height 13
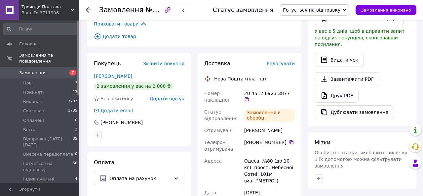
scroll to position [263, 0]
click at [326, 8] on span "Готується на відправку" at bounding box center [312, 9] width 58 height 5
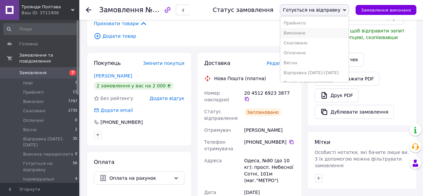
click at [317, 36] on li "Виконано" at bounding box center [314, 33] width 68 height 10
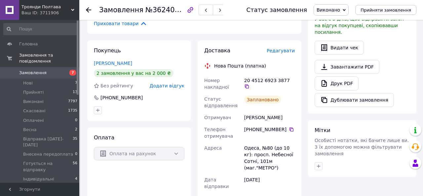
click at [86, 10] on use at bounding box center [88, 9] width 5 height 5
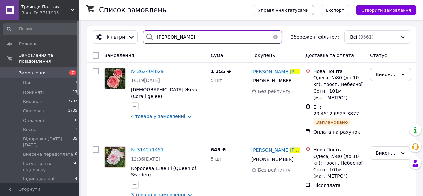
drag, startPoint x: 178, startPoint y: 40, endPoint x: 153, endPoint y: 38, distance: 24.5
click at [153, 38] on div "[PERSON_NAME]" at bounding box center [212, 36] width 139 height 13
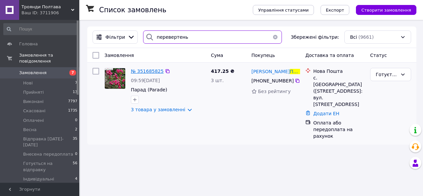
type input "перевертень"
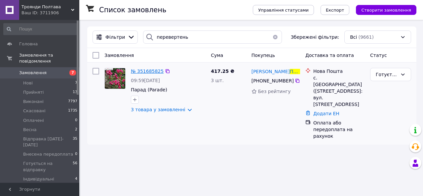
click at [155, 72] on span "№ 351685825" at bounding box center [147, 70] width 33 height 5
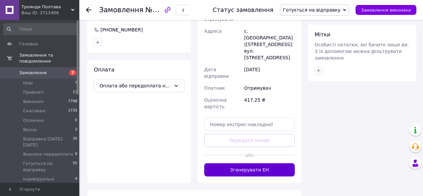
click at [233, 163] on button "Згенерувати ЕН" at bounding box center [249, 169] width 91 height 13
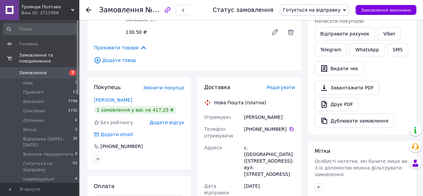
scroll to position [198, 0]
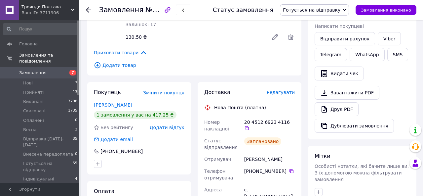
click at [324, 10] on span "Готується на відправку" at bounding box center [312, 9] width 58 height 5
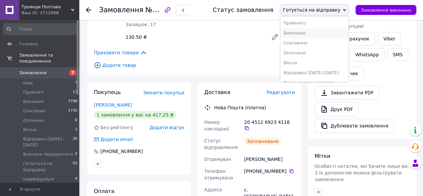
click at [315, 32] on li "Виконано" at bounding box center [314, 33] width 68 height 10
